Goal: Task Accomplishment & Management: Contribute content

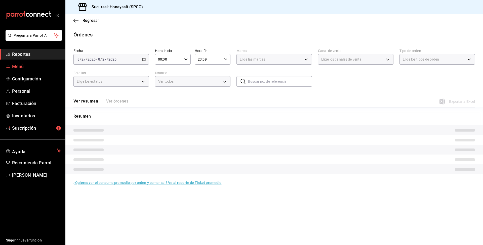
click at [31, 65] on span "Menú" at bounding box center [36, 66] width 49 height 7
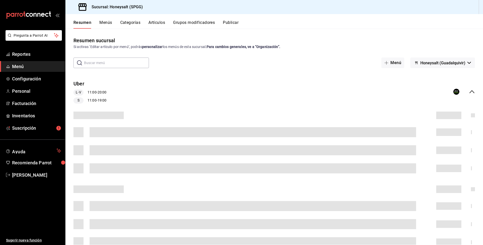
click at [130, 24] on button "Categorías" at bounding box center [130, 24] width 20 height 9
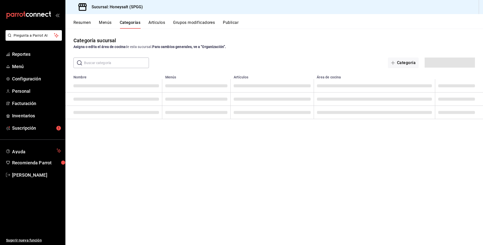
click at [157, 26] on button "Artículos" at bounding box center [156, 24] width 17 height 9
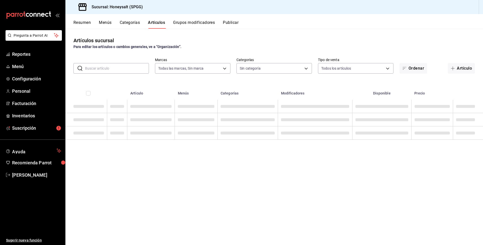
type input "319ef06a-35ad-4ee1-8980-dc6def5b8eaa"
type input "e85b88ff-28b0-4b36-beeb-25a5946d9c51,2f80d6f9-c124-4f86-9938-98d02b4cad42,b297c…"
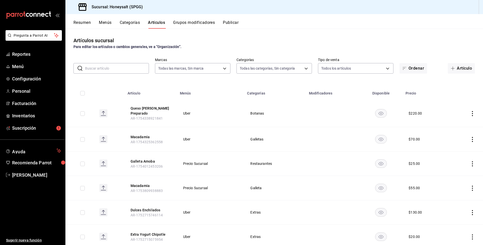
click at [125, 70] on input "text" at bounding box center [117, 68] width 64 height 10
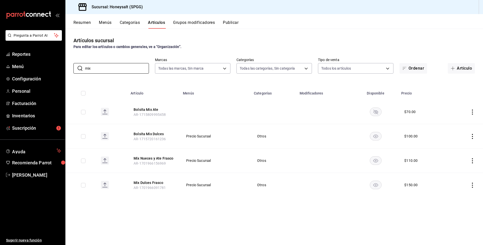
type input "mix"
click at [472, 112] on icon "actions" at bounding box center [472, 112] width 5 height 5
click at [343, 211] on div at bounding box center [241, 122] width 483 height 245
click at [471, 162] on icon "actions" at bounding box center [472, 160] width 5 height 5
click at [453, 171] on span "Editar" at bounding box center [457, 172] width 13 height 5
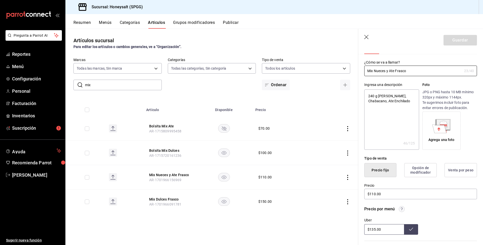
scroll to position [18, 0]
click at [374, 193] on input "$110.00" at bounding box center [420, 194] width 113 height 11
type textarea "x"
type input "$10.00"
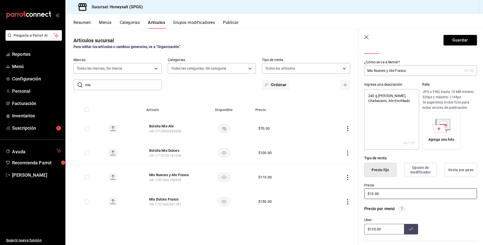
type textarea "x"
type input "$150.00"
click at [456, 43] on button "Guardar" at bounding box center [459, 40] width 33 height 11
type textarea "x"
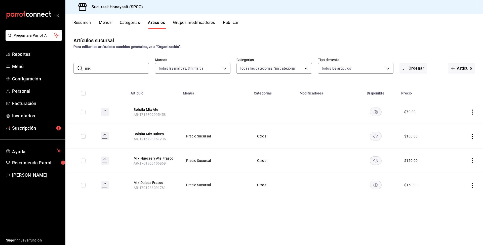
click at [124, 26] on button "Categorías" at bounding box center [130, 24] width 20 height 9
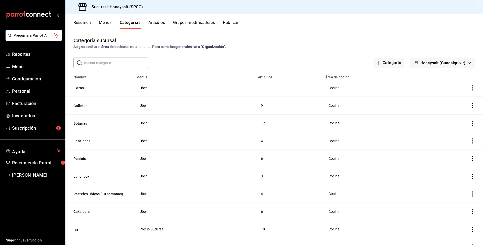
click at [81, 26] on button "Resumen" at bounding box center [81, 24] width 17 height 9
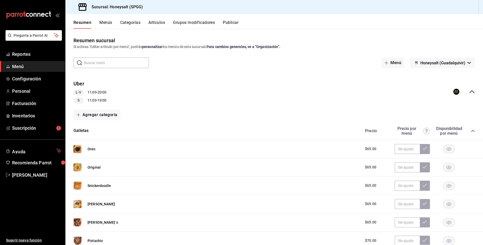
click at [130, 23] on button "Categorías" at bounding box center [130, 24] width 20 height 9
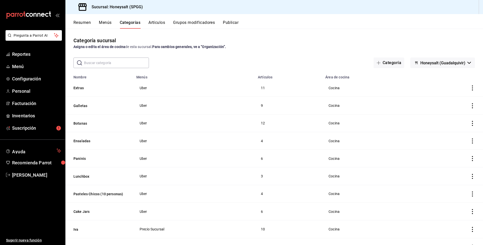
scroll to position [18, 0]
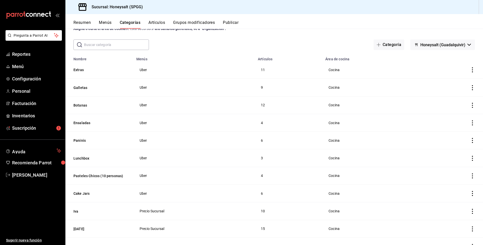
click at [104, 27] on button "Menús" at bounding box center [105, 24] width 13 height 9
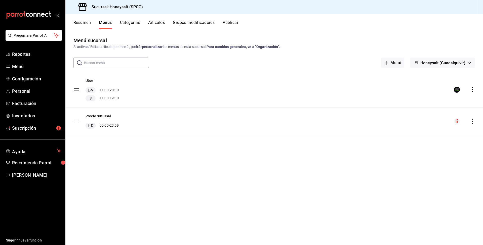
click at [161, 22] on button "Artículos" at bounding box center [156, 24] width 17 height 9
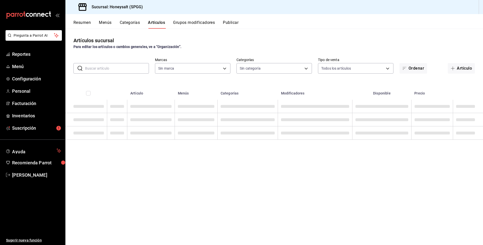
type input "319ef06a-35ad-4ee1-8980-dc6def5b8eaa"
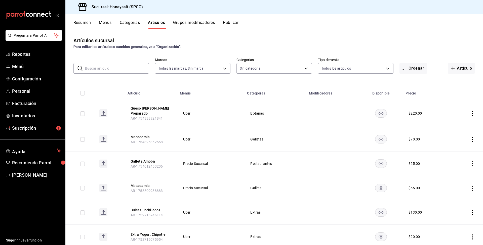
type input "e85b88ff-28b0-4b36-beeb-25a5946d9c51,2f80d6f9-c124-4f86-9938-98d02b4cad42,b297c…"
click at [115, 71] on input "text" at bounding box center [117, 68] width 64 height 10
type input "lotus"
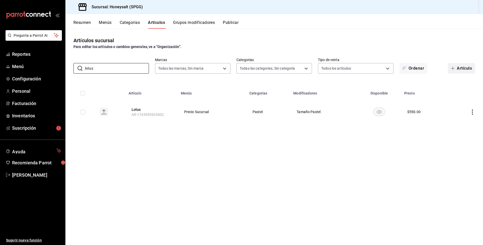
click at [467, 64] on button "Artículo" at bounding box center [461, 68] width 27 height 11
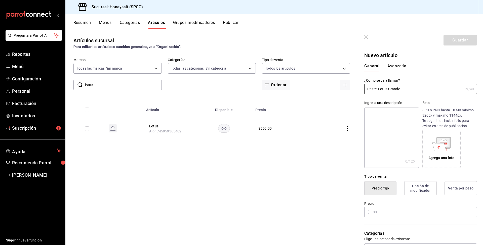
type input "Pastel Lotus Grande"
click at [371, 220] on div "Categorías Elige una categoría existente" at bounding box center [417, 236] width 119 height 36
click at [371, 214] on input "text" at bounding box center [420, 212] width 113 height 11
type input "$830.00"
click at [396, 67] on button "Avanzada" at bounding box center [396, 68] width 19 height 9
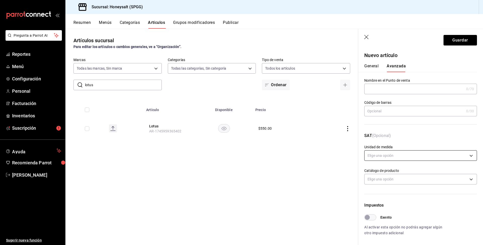
click at [389, 156] on body "Pregunta a Parrot AI Reportes Menú Configuración Personal Facturación Inventari…" at bounding box center [241, 122] width 483 height 245
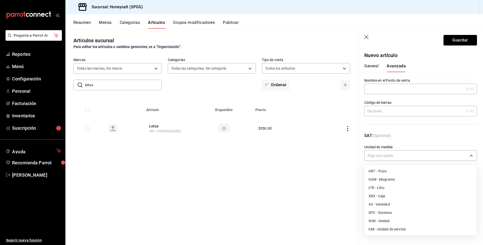
click at [387, 175] on li "H87 - Trozo" at bounding box center [420, 171] width 112 height 8
type input "H87"
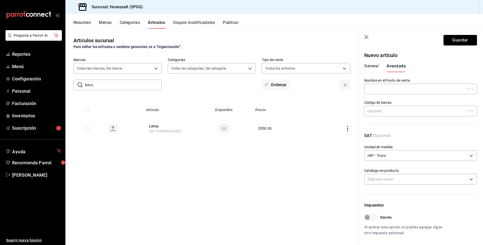
click at [373, 65] on button "General" at bounding box center [371, 68] width 14 height 9
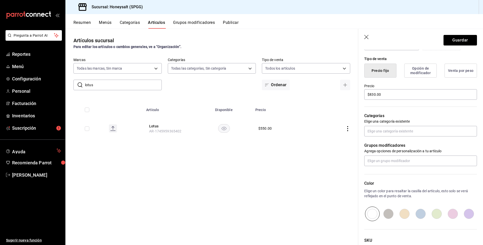
scroll to position [119, 0]
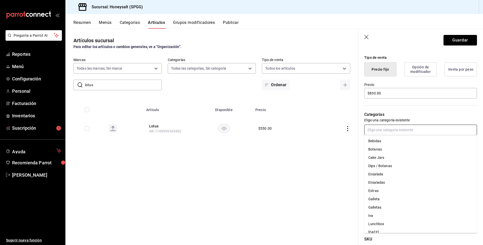
click at [391, 133] on input "text" at bounding box center [420, 130] width 113 height 11
type input "pas"
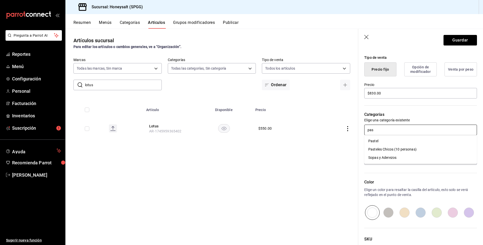
click at [390, 142] on li "Pastel" at bounding box center [420, 141] width 113 height 8
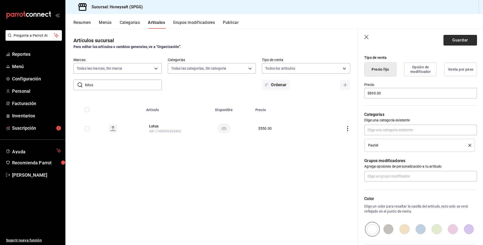
click at [468, 41] on button "Guardar" at bounding box center [459, 40] width 33 height 11
